Goal: Navigation & Orientation: Find specific page/section

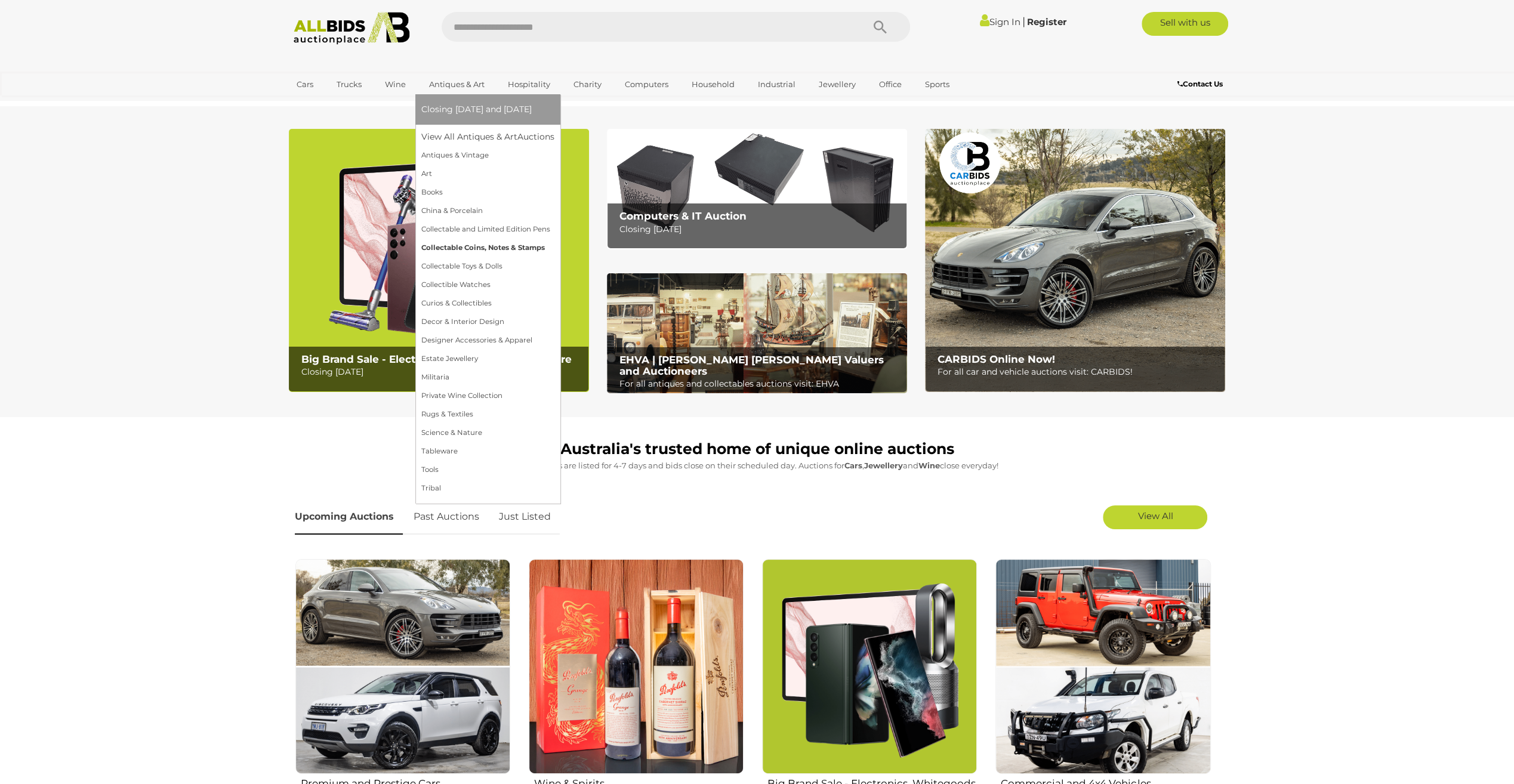
click at [459, 245] on link "Collectable Coins, Notes & Stamps" at bounding box center [487, 247] width 133 height 19
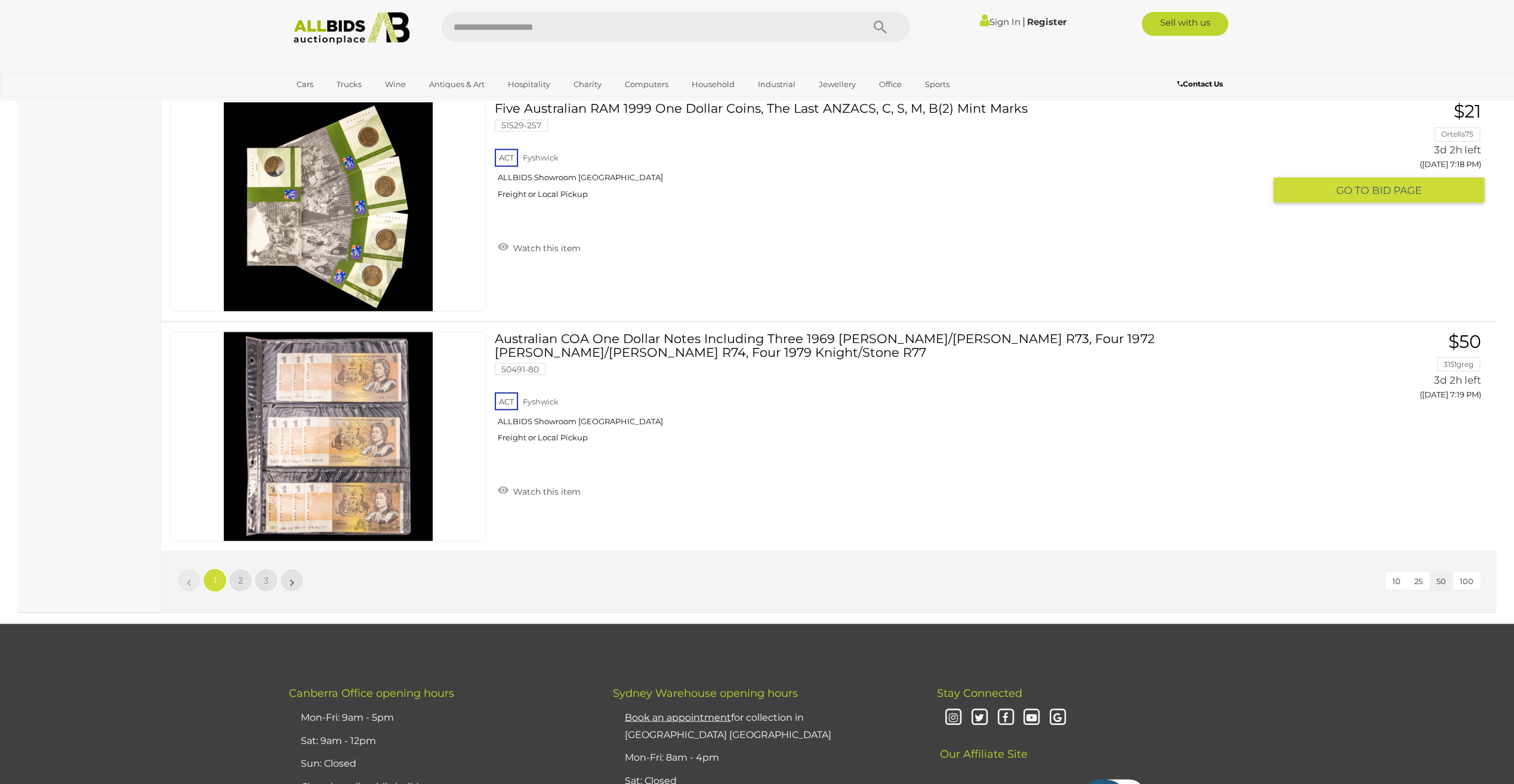
scroll to position [11398, 0]
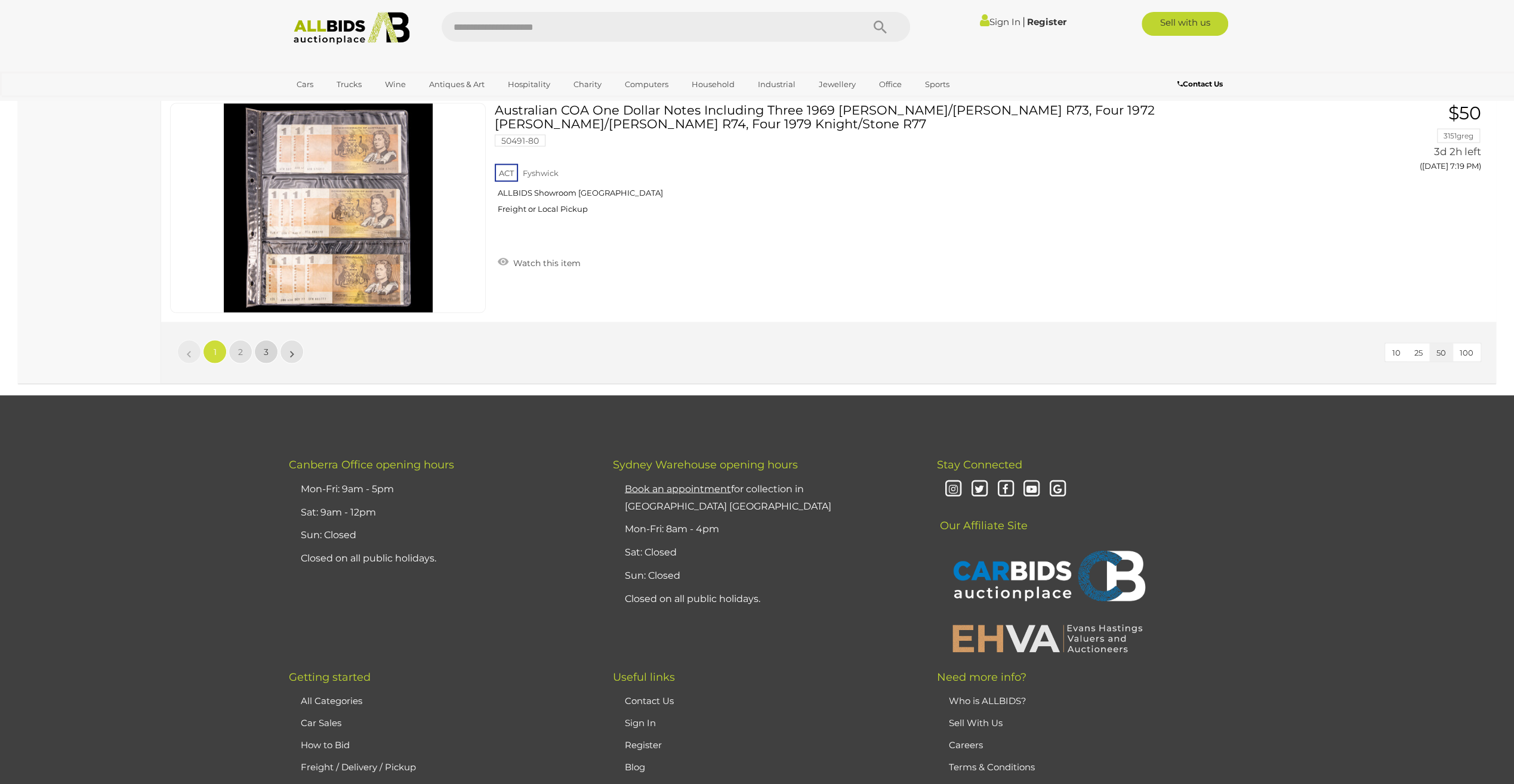
click at [268, 347] on span "3" at bounding box center [266, 352] width 5 height 10
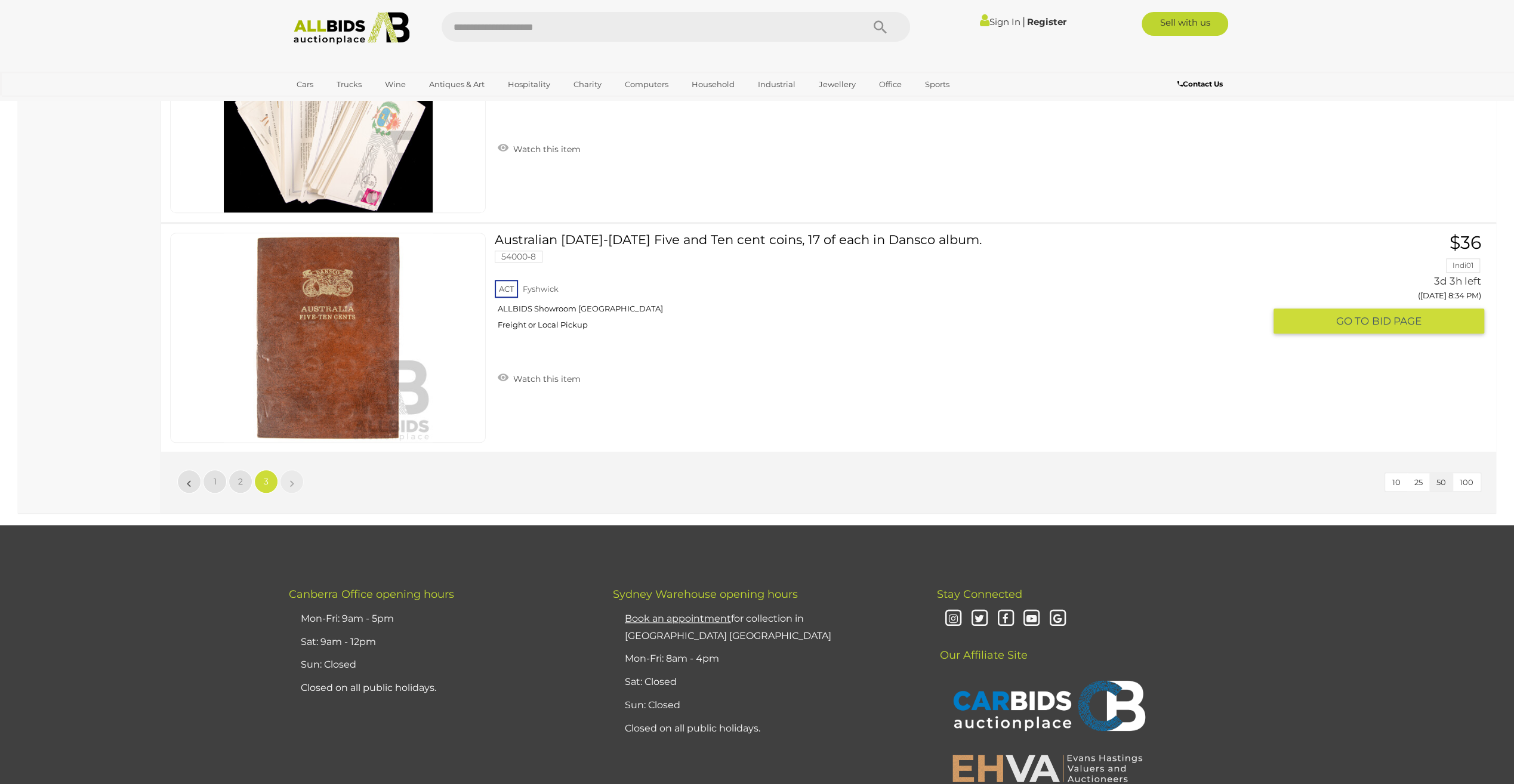
scroll to position [5543, 0]
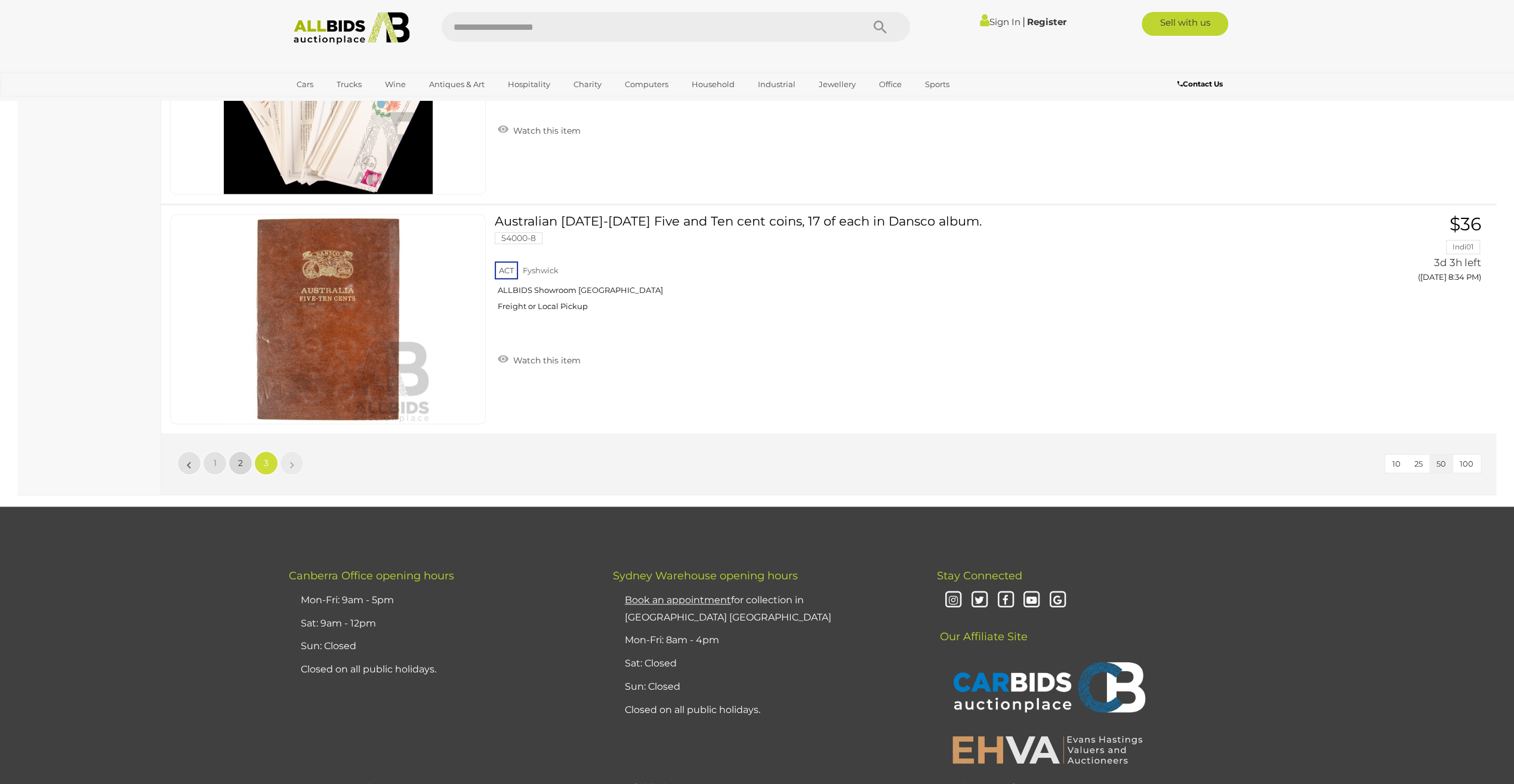
click at [246, 451] on link "2" at bounding box center [241, 463] width 24 height 24
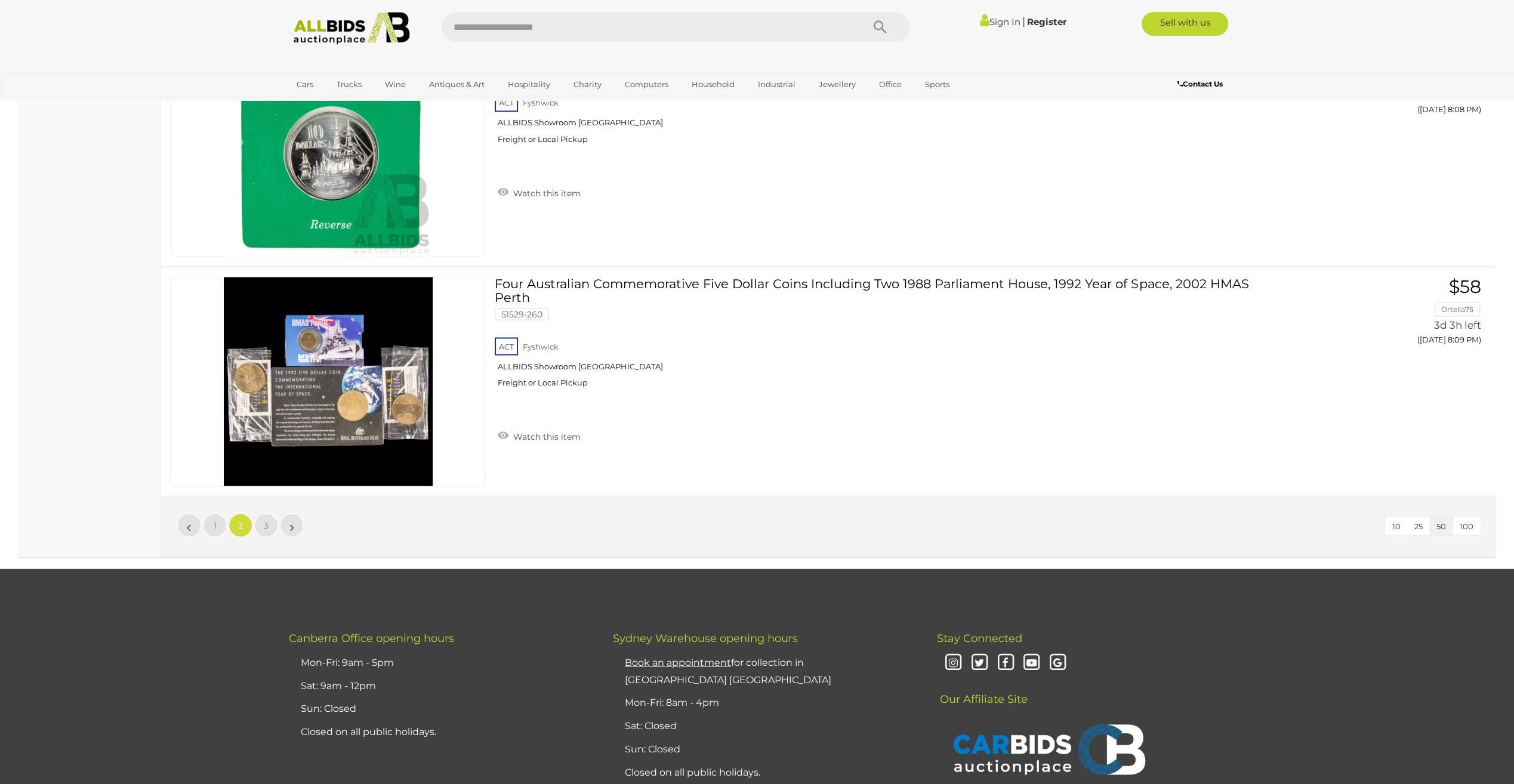
scroll to position [11272, 0]
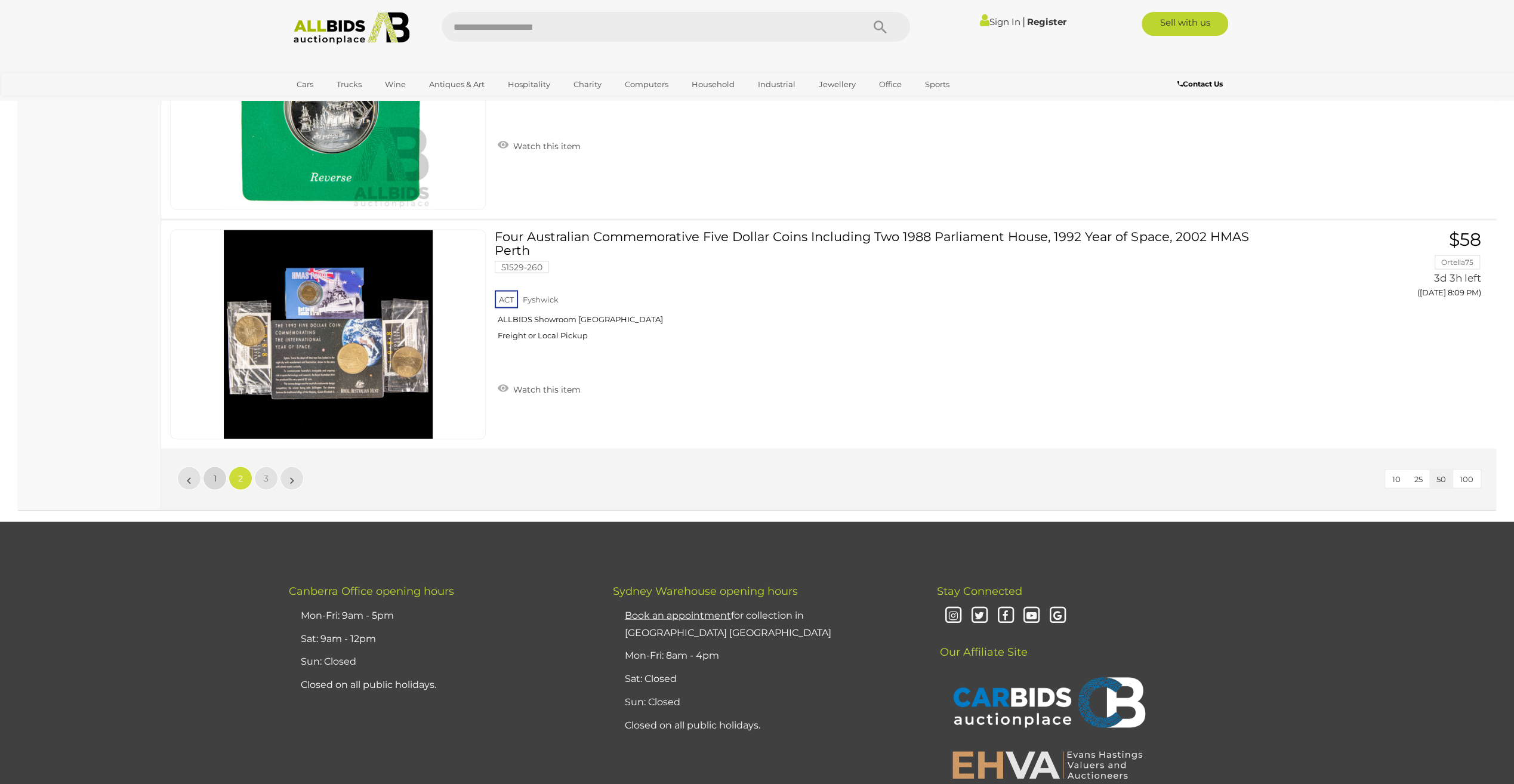
click at [217, 466] on link "1" at bounding box center [215, 478] width 24 height 24
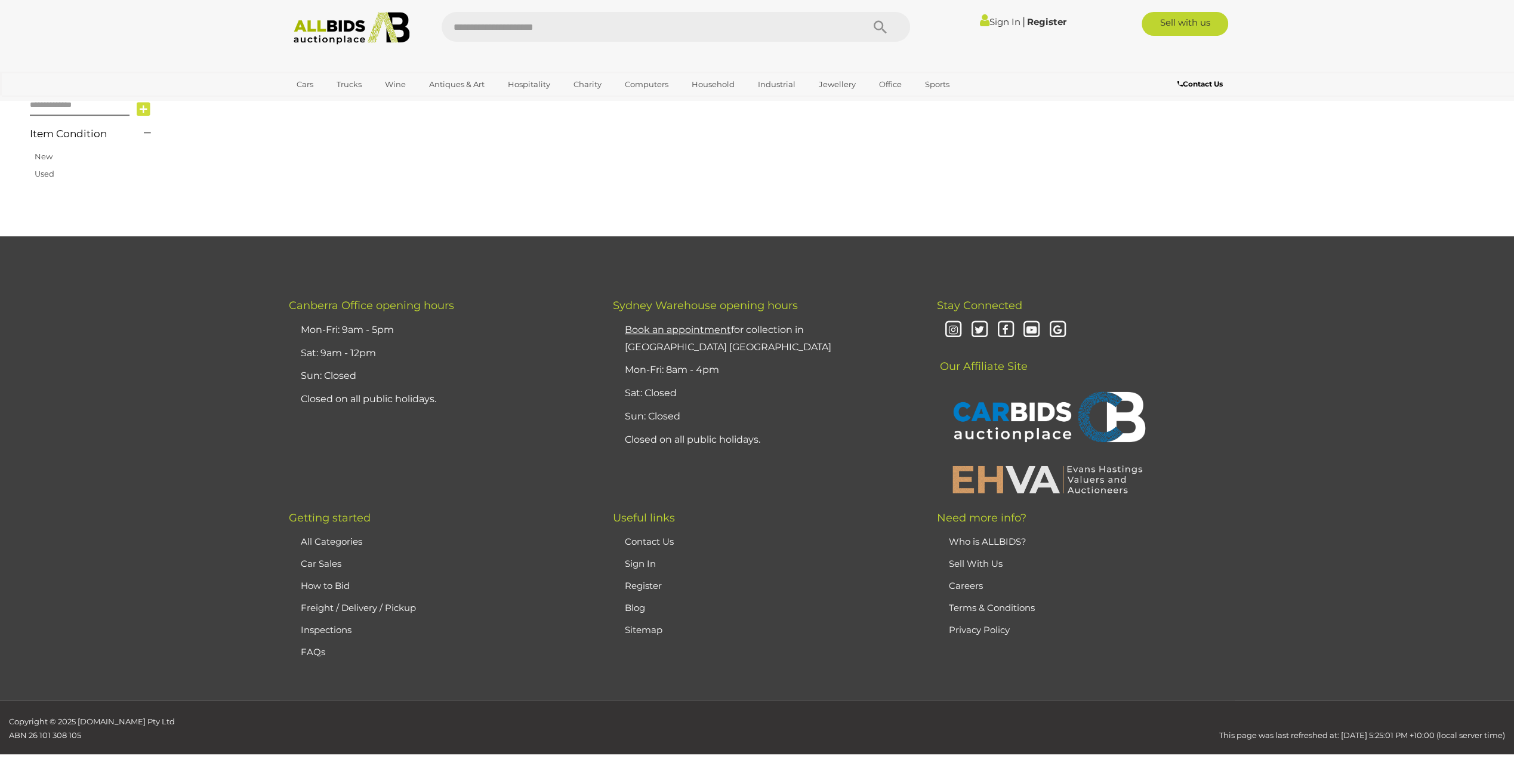
scroll to position [113, 0]
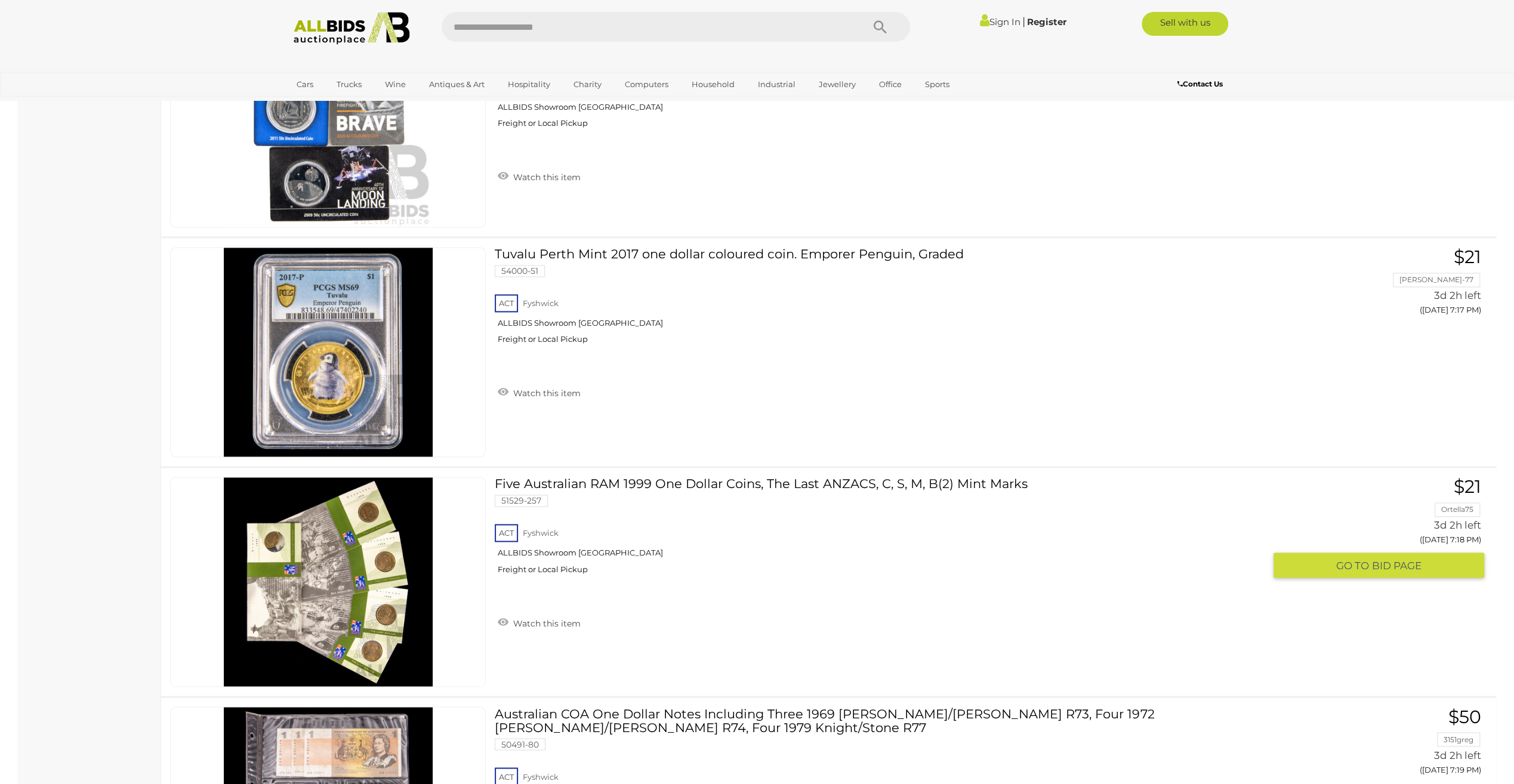
scroll to position [11212, 0]
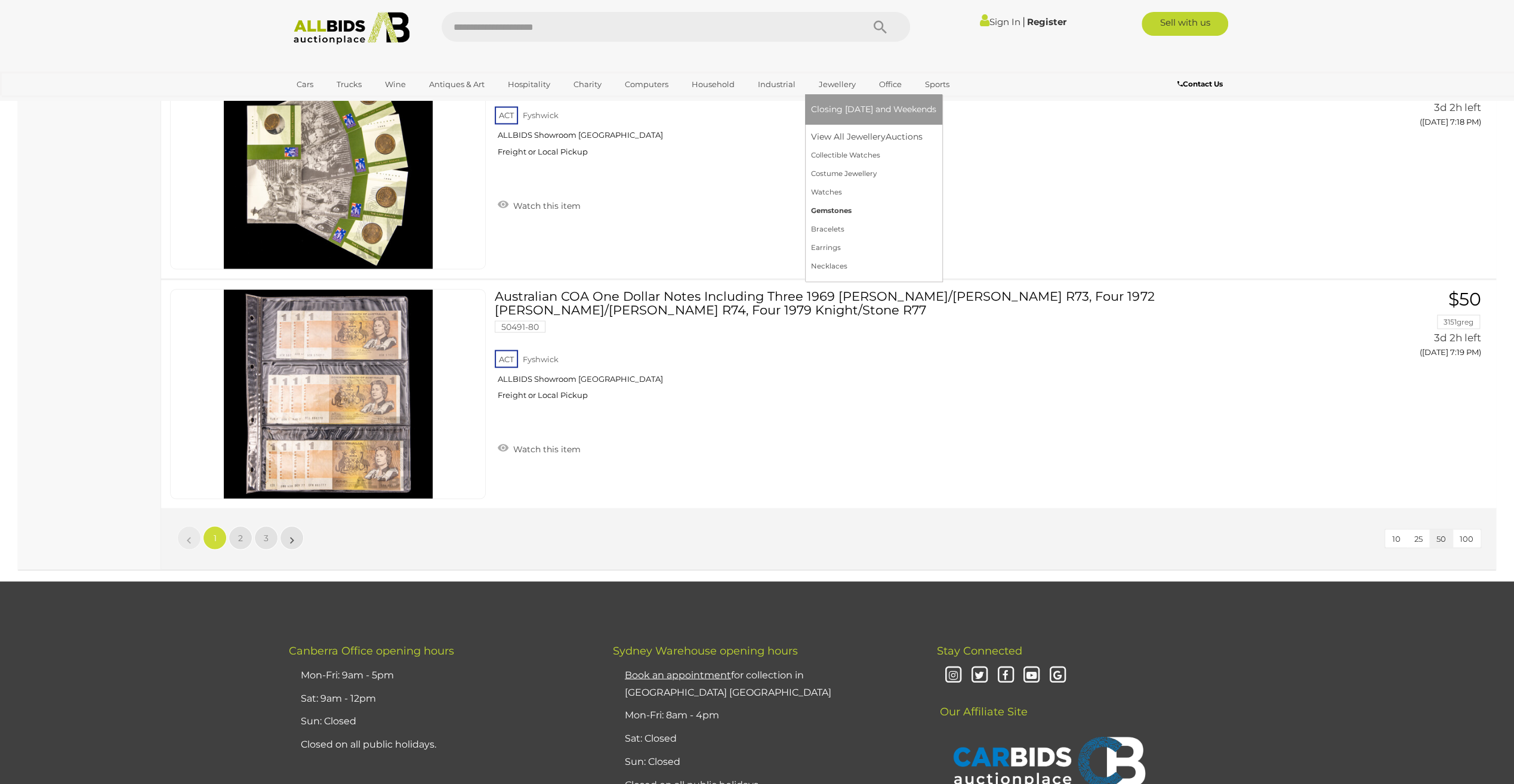
click at [829, 207] on link "Gemstones" at bounding box center [874, 211] width 125 height 19
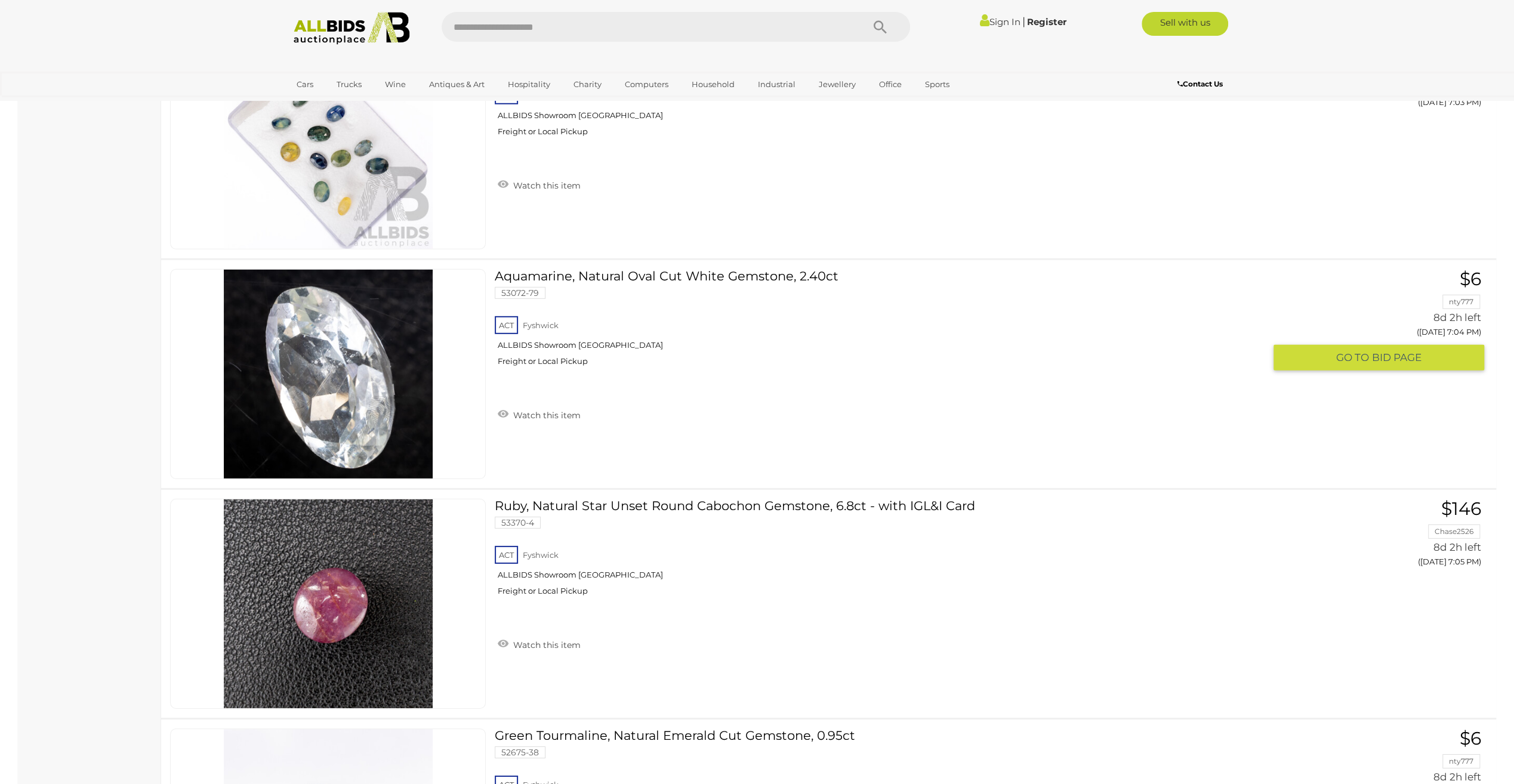
scroll to position [7996, 0]
